Goal: Information Seeking & Learning: Find specific fact

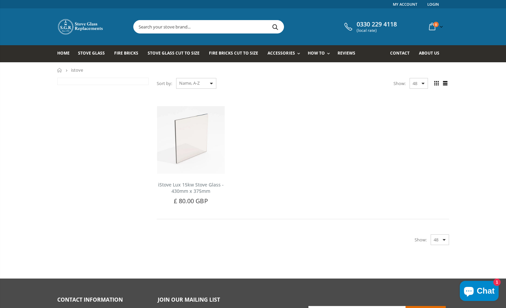
click at [424, 84] on div "Show: 48 24 36 All" at bounding box center [411, 83] width 35 height 11
click at [89, 81] on div at bounding box center [103, 81] width 91 height 7
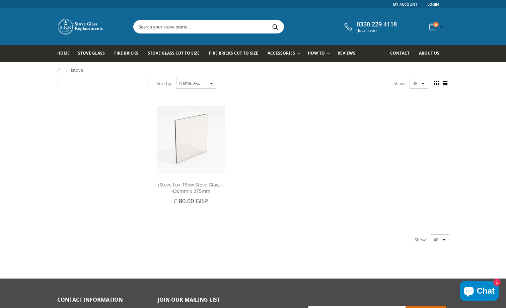
click at [203, 27] on input "text" at bounding box center [246, 26] width 225 height 13
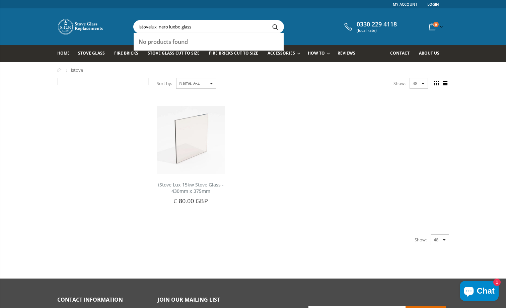
type input "istovelux nero luxbo glass"
click at [277, 25] on button "Search" at bounding box center [275, 26] width 15 height 13
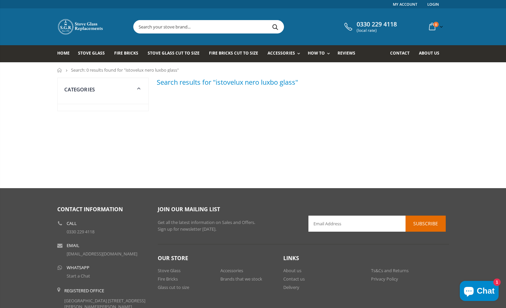
click at [295, 27] on input "text" at bounding box center [246, 26] width 225 height 13
